Goal: Communication & Community: Answer question/provide support

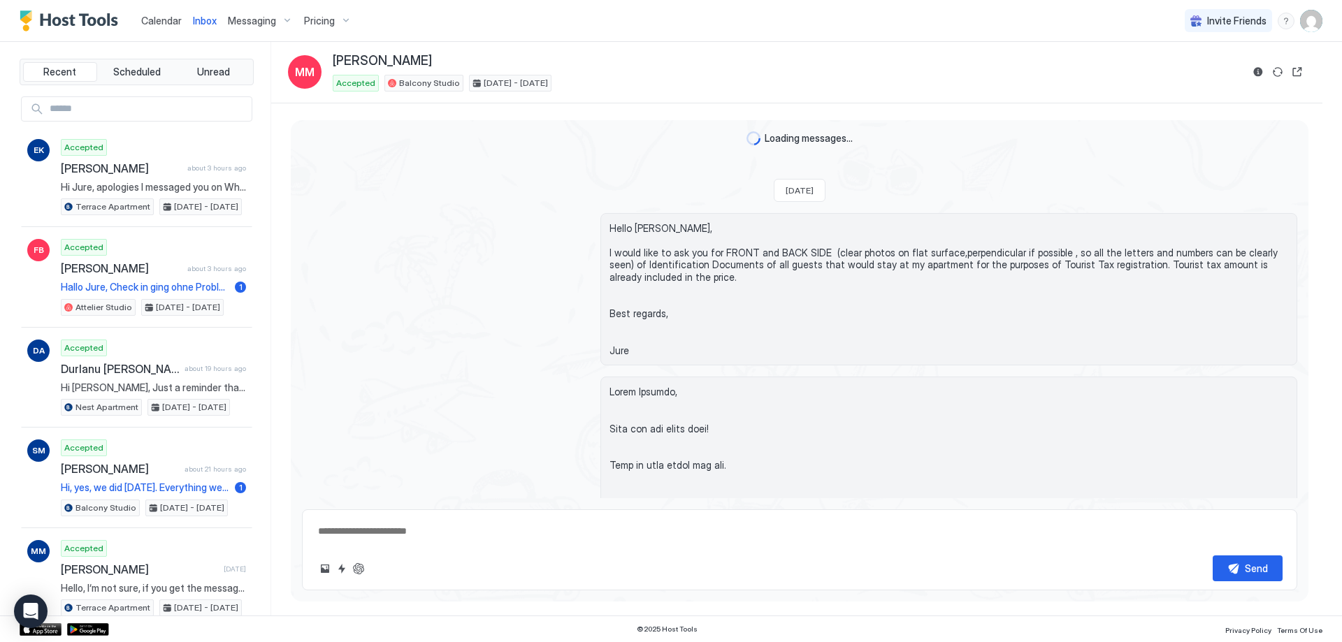
scroll to position [5073, 0]
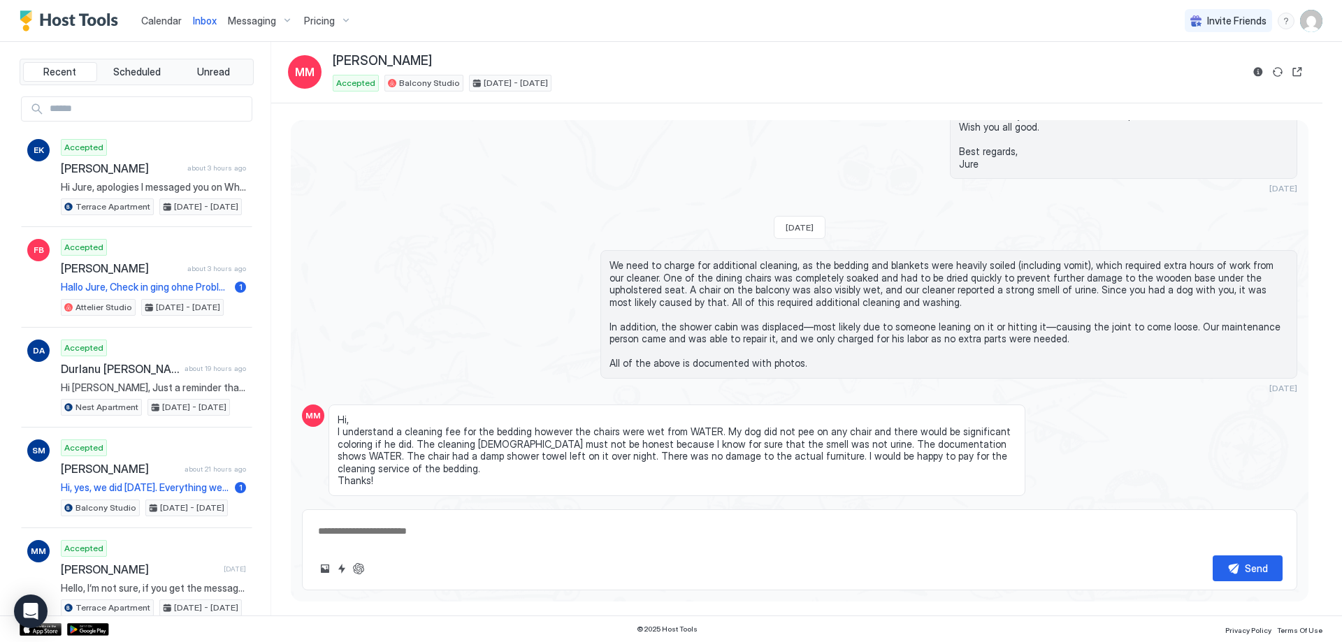
click at [173, 19] on span "Calendar" at bounding box center [161, 21] width 41 height 12
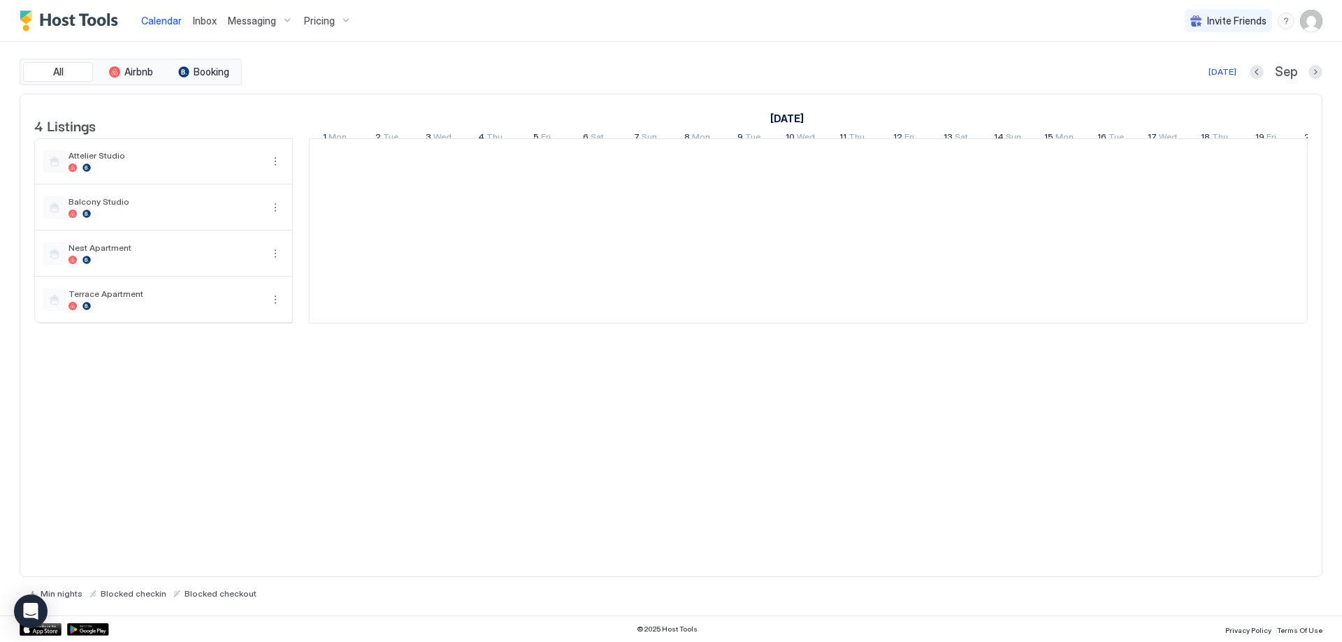
scroll to position [0, 776]
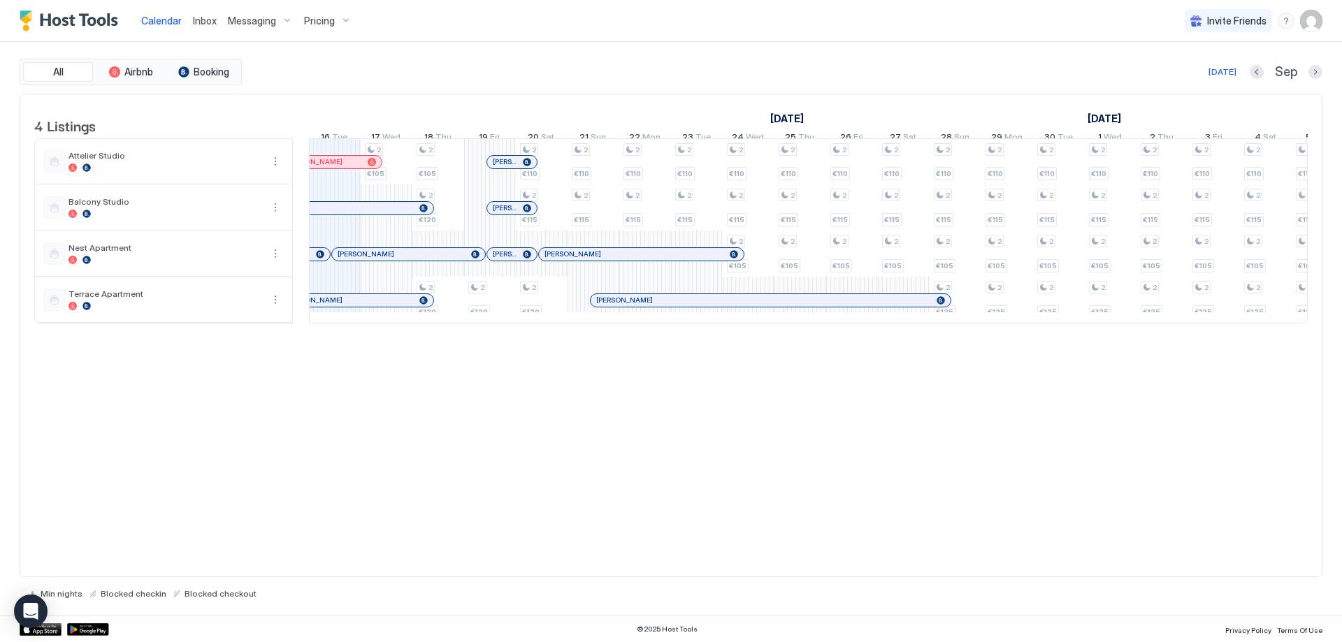
click at [424, 257] on link "[PERSON_NAME]" at bounding box center [408, 254] width 154 height 14
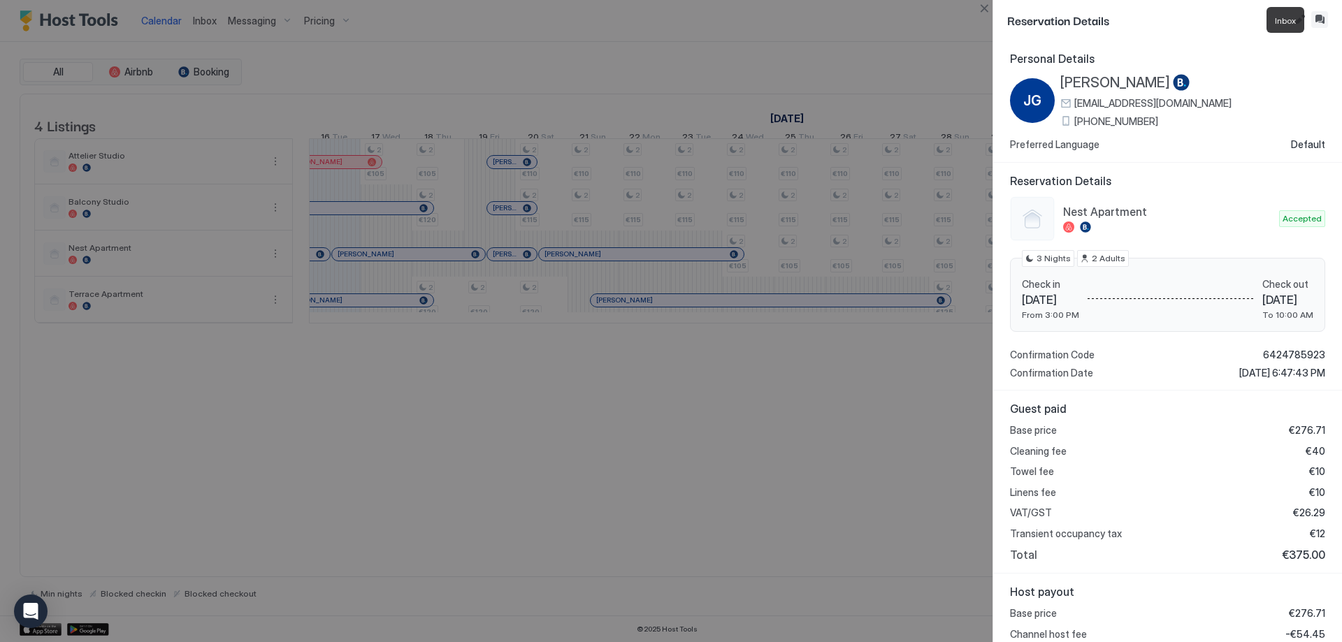
click at [1319, 19] on button "Inbox" at bounding box center [1319, 19] width 17 height 17
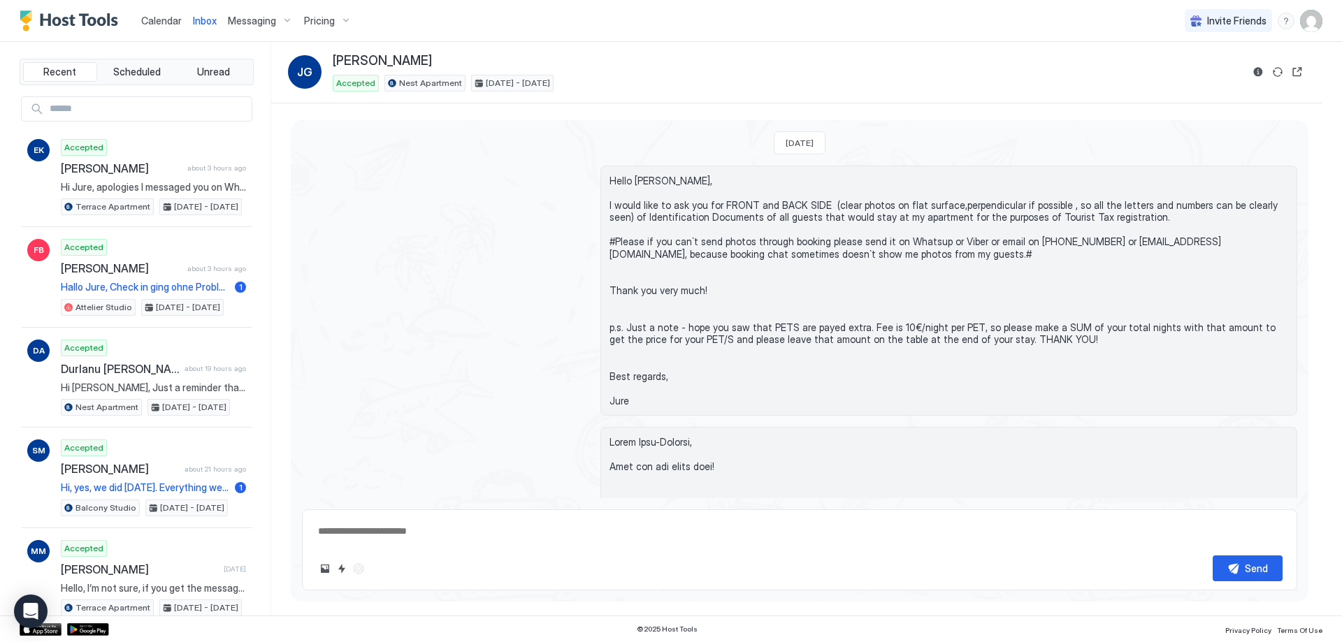
type textarea "*"
